Goal: Task Accomplishment & Management: Complete application form

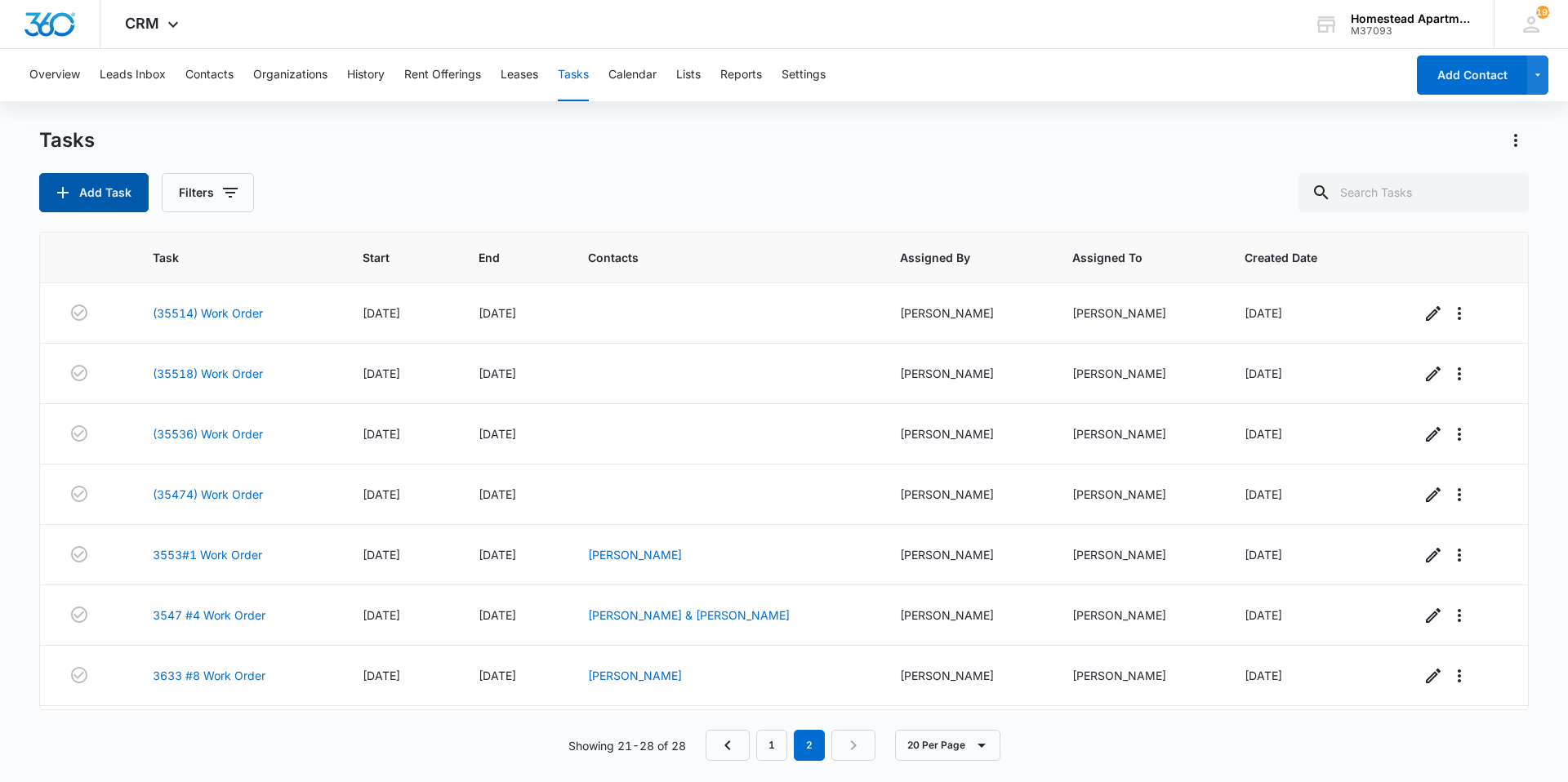
click at [85, 205] on button "Add Task" at bounding box center [94, 192] width 110 height 39
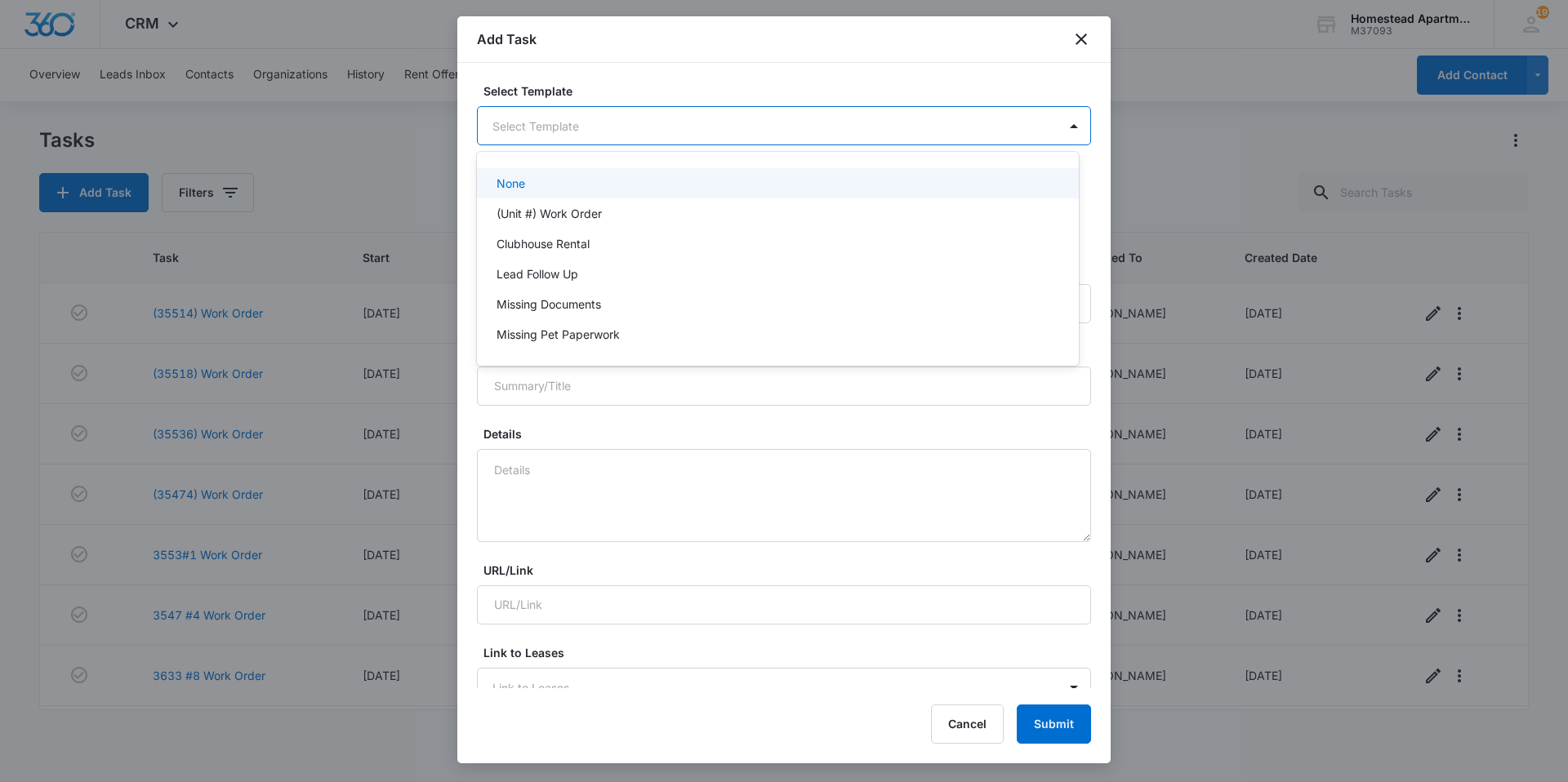
click at [588, 133] on body "CRM Apps Reputation Websites Forms CRM Email Social Content Intelligence Files …" at bounding box center [784, 391] width 1568 height 782
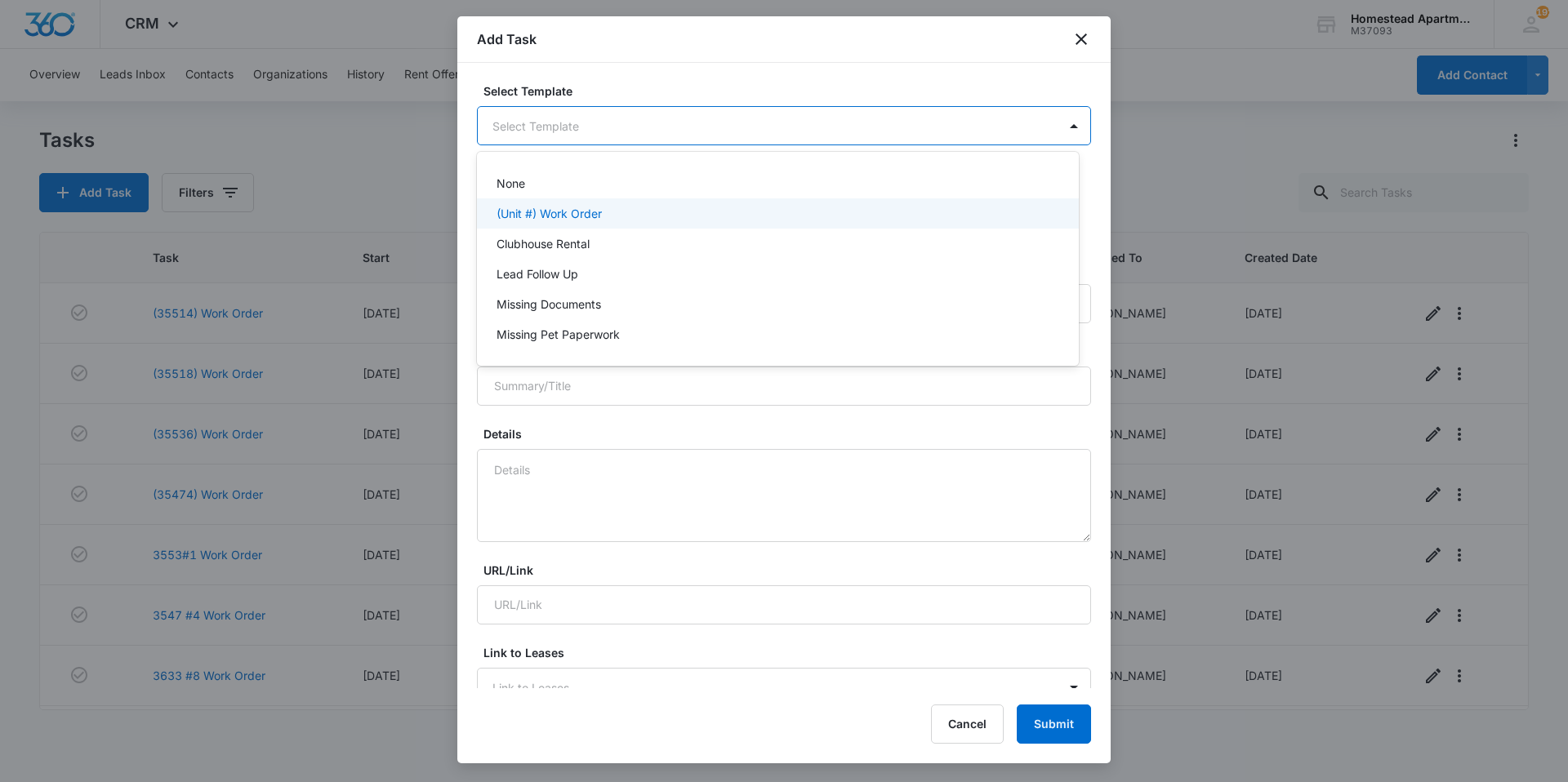
click at [579, 212] on p "(Unit #) Work Order" at bounding box center [550, 213] width 106 height 17
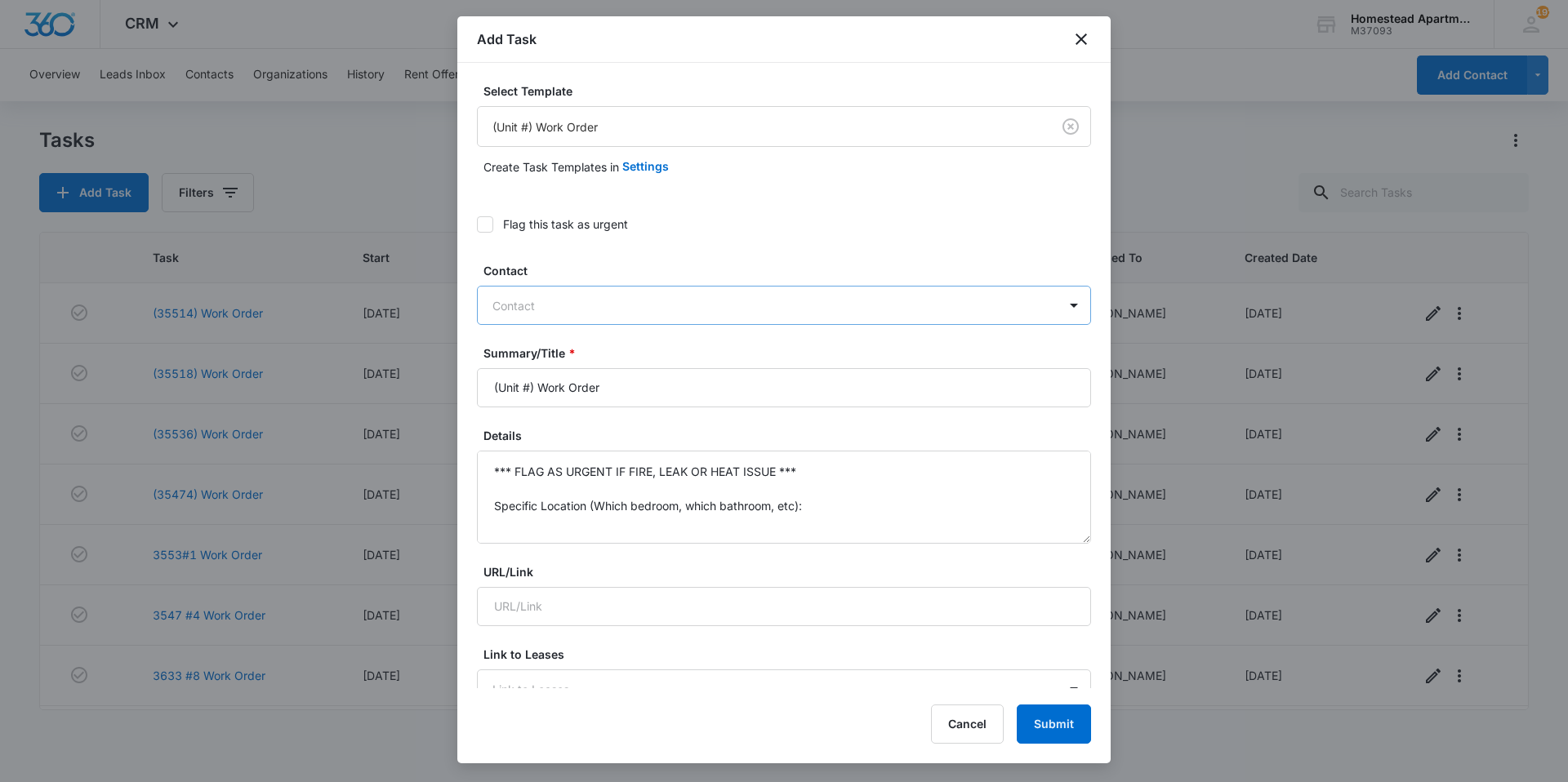
click at [570, 303] on div at bounding box center [774, 305] width 564 height 20
click at [1076, 41] on icon "close" at bounding box center [1081, 39] width 19 height 19
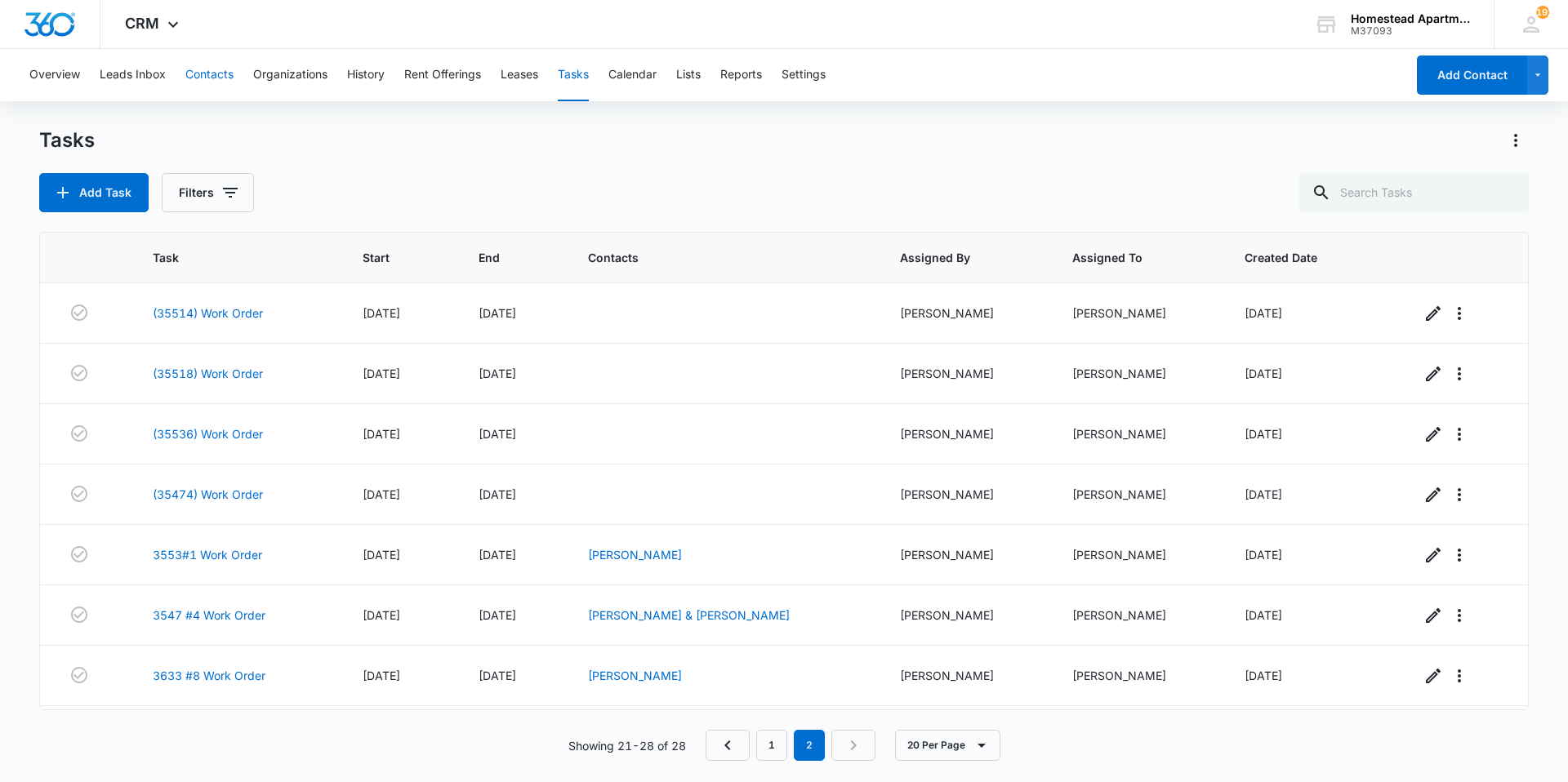
click at [208, 71] on button "Contacts" at bounding box center [209, 75] width 48 height 52
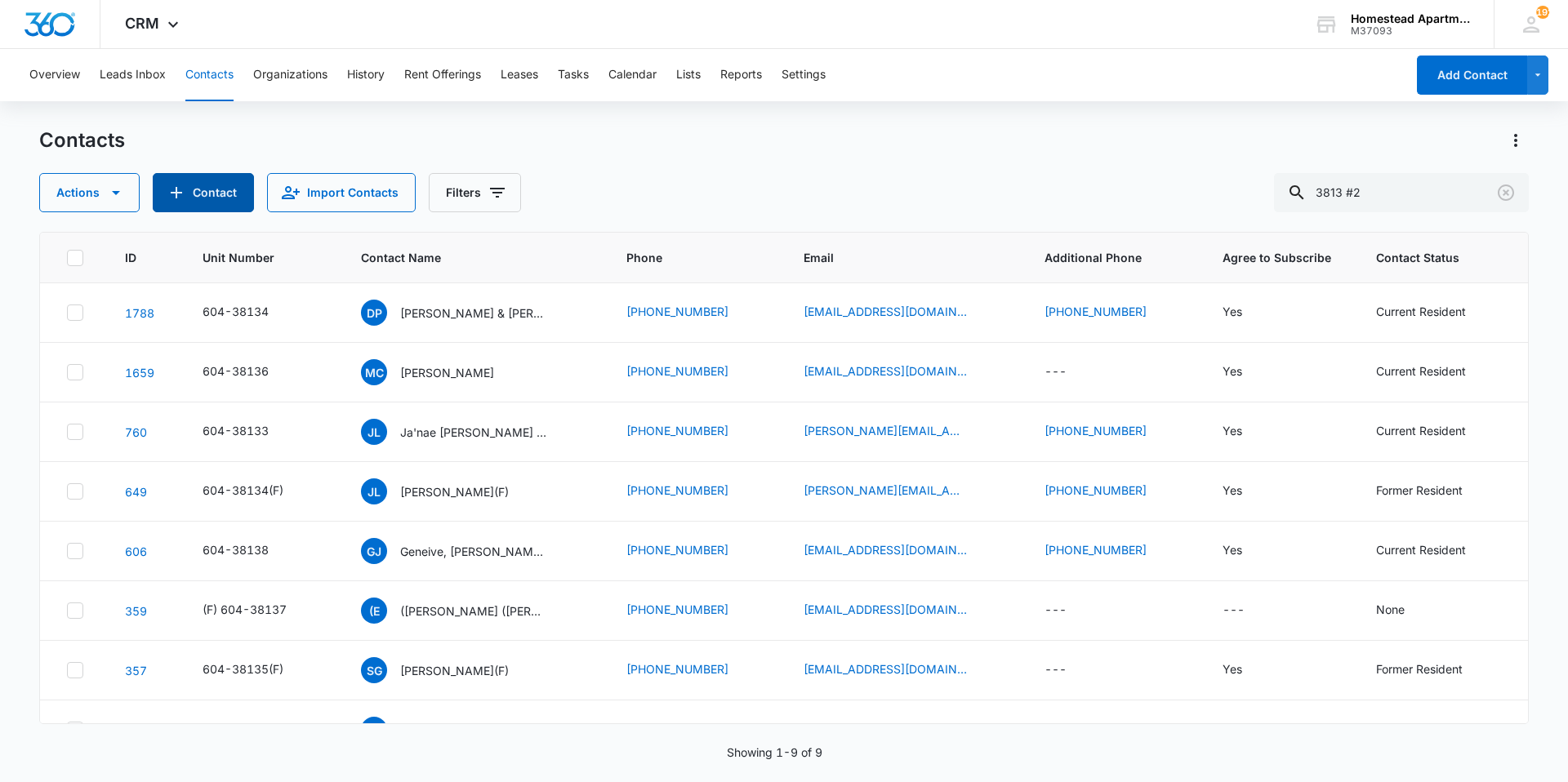
click at [224, 183] on button "Contact" at bounding box center [203, 192] width 101 height 39
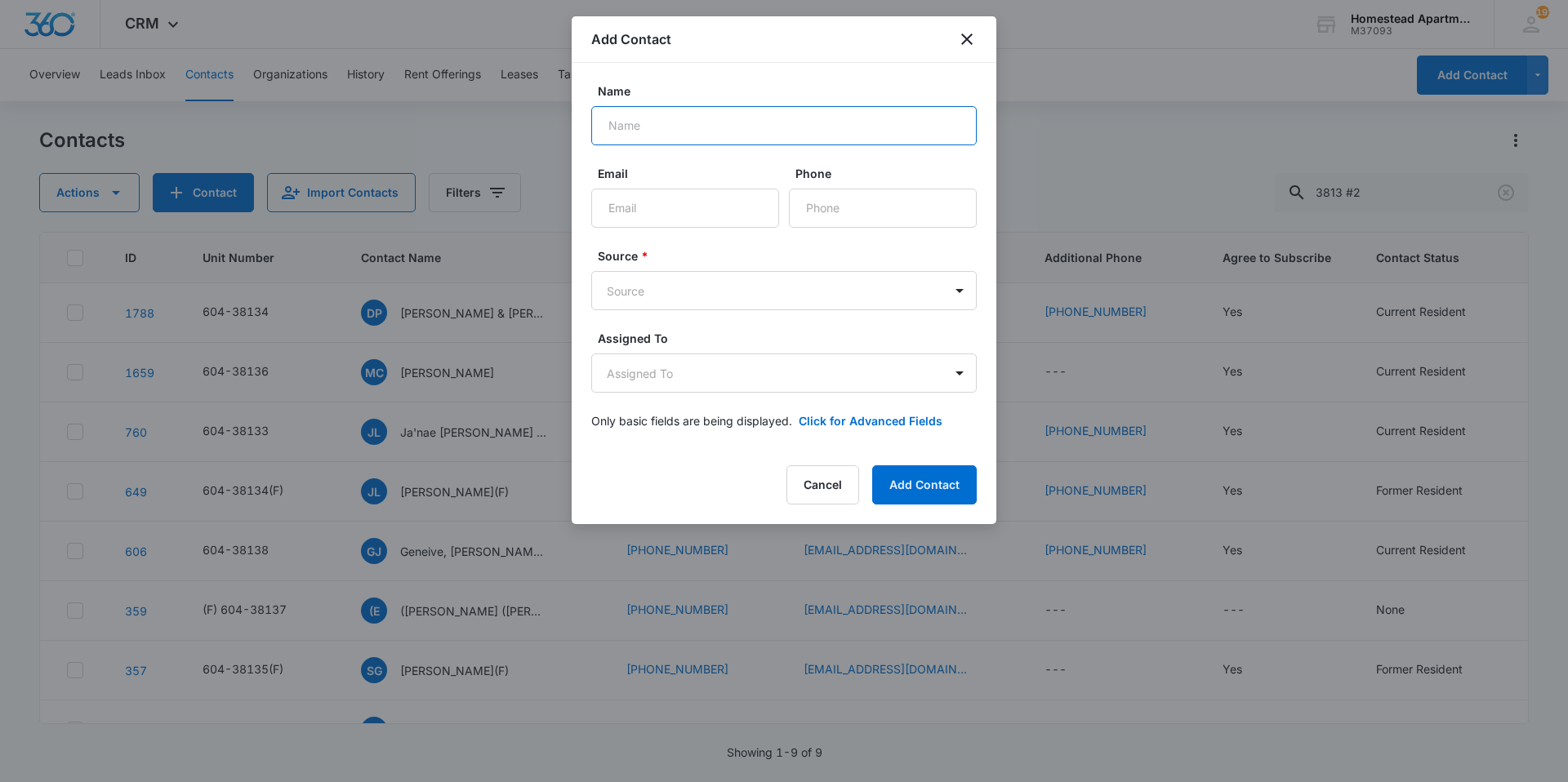
click at [674, 128] on input "Name" at bounding box center [783, 126] width 385 height 39
type input "[PERSON_NAME]"
